Goal: Check status: Check status

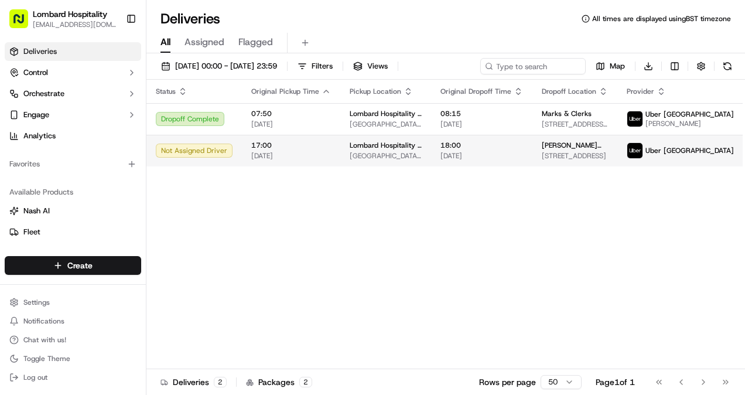
click at [356, 166] on td "Lombard Hospitality - Catering Underground Station Shop, [STREET_ADDRESS]" at bounding box center [385, 151] width 91 height 32
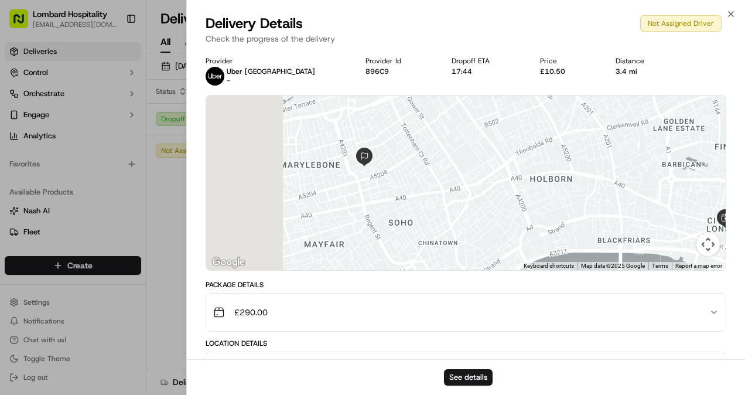
drag, startPoint x: 328, startPoint y: 129, endPoint x: 418, endPoint y: 145, distance: 91.6
click at [418, 145] on div at bounding box center [466, 182] width 520 height 175
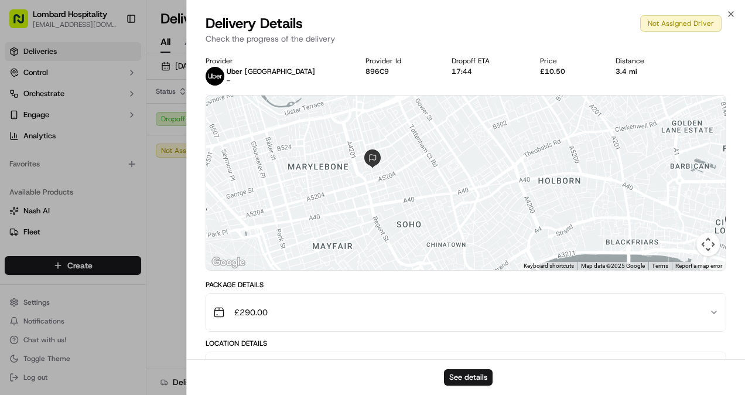
drag, startPoint x: 435, startPoint y: 184, endPoint x: 456, endPoint y: 235, distance: 54.9
click at [456, 235] on div at bounding box center [466, 182] width 520 height 175
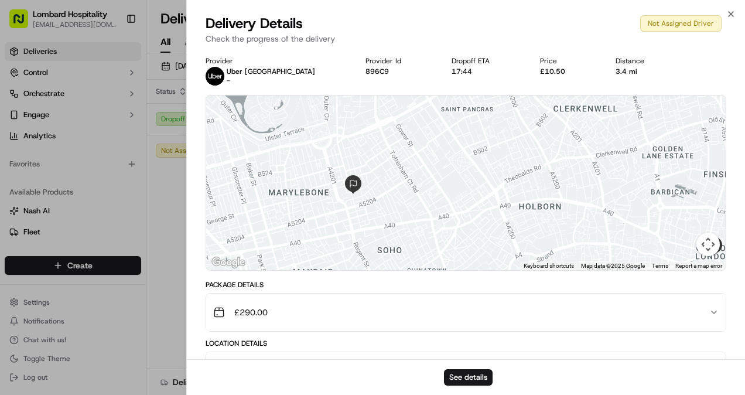
drag, startPoint x: 441, startPoint y: 237, endPoint x: 383, endPoint y: 197, distance: 70.0
click at [383, 197] on div at bounding box center [466, 182] width 520 height 175
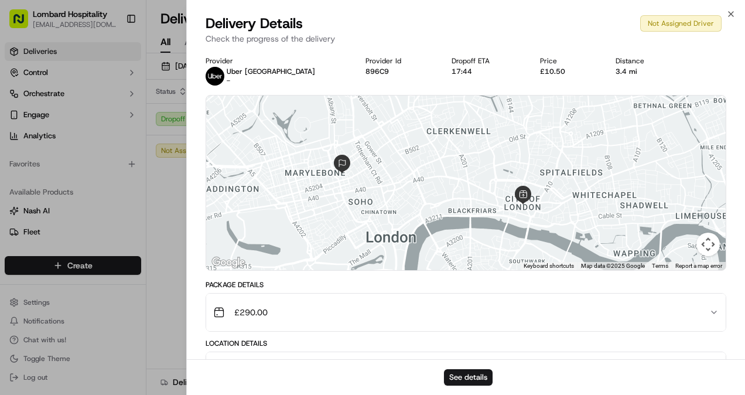
drag, startPoint x: 398, startPoint y: 210, endPoint x: 377, endPoint y: 190, distance: 29.4
click at [377, 190] on div at bounding box center [466, 182] width 520 height 175
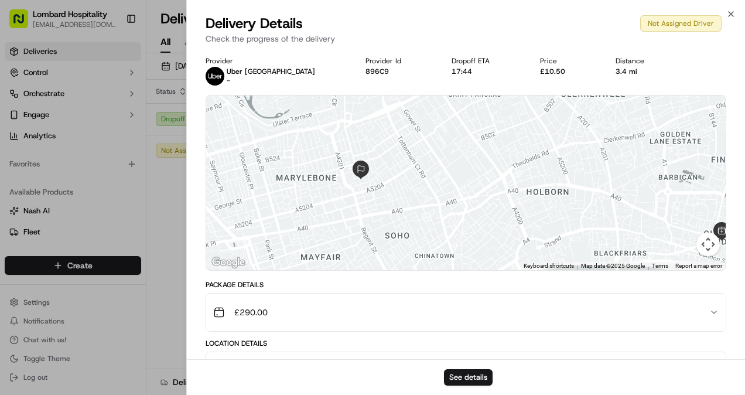
drag, startPoint x: 369, startPoint y: 201, endPoint x: 397, endPoint y: 205, distance: 28.4
click at [397, 205] on div at bounding box center [466, 182] width 520 height 175
